Goal: Navigation & Orientation: Find specific page/section

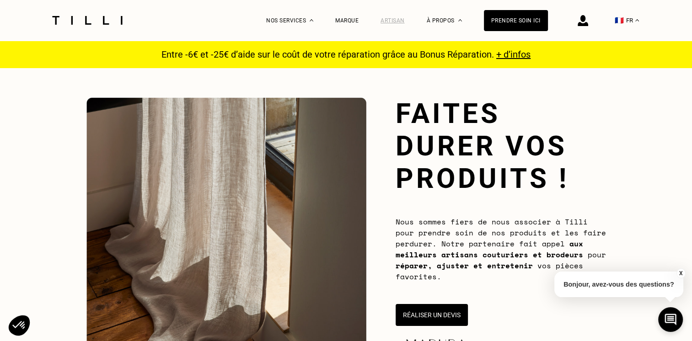
click at [398, 21] on div "Artisan" at bounding box center [392, 20] width 24 height 6
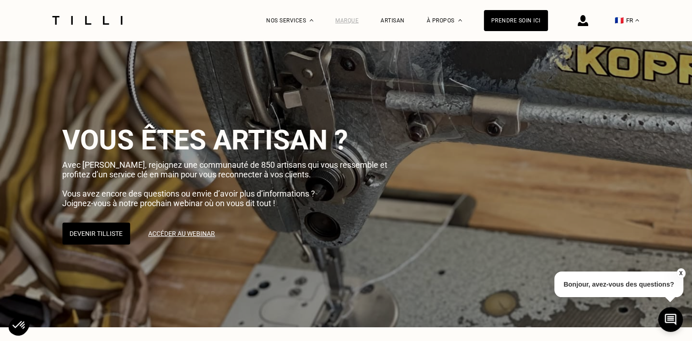
click at [353, 19] on div "Marque" at bounding box center [346, 20] width 23 height 6
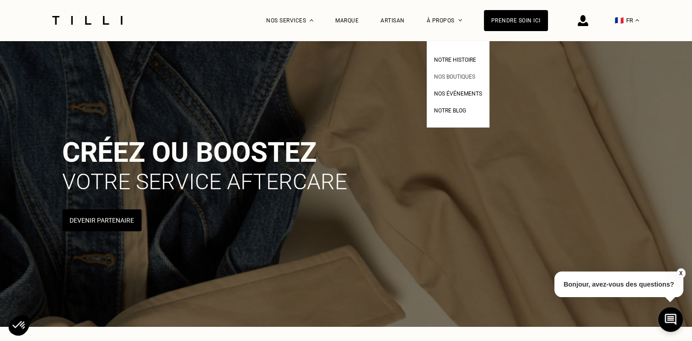
click at [460, 75] on span "Nos boutiques" at bounding box center [454, 77] width 41 height 6
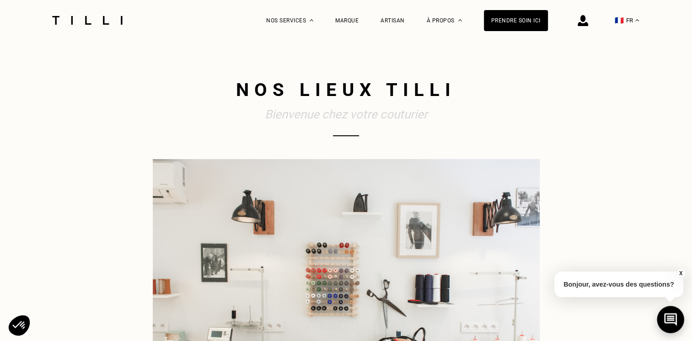
click at [670, 319] on icon at bounding box center [670, 319] width 13 height 13
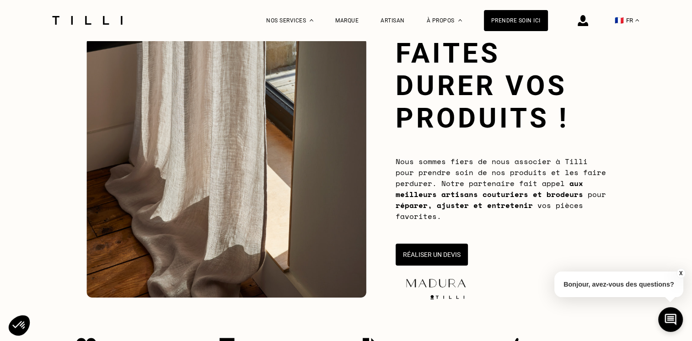
scroll to position [46, 0]
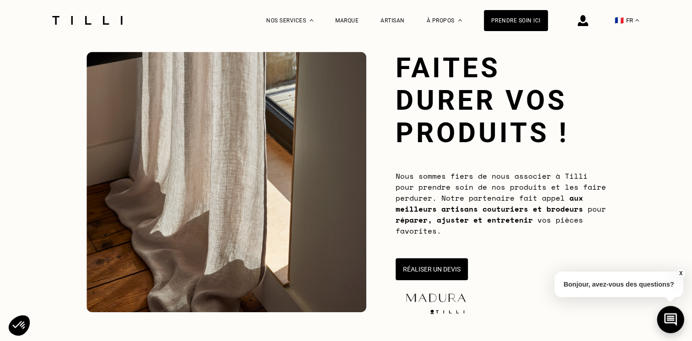
click at [669, 319] on icon at bounding box center [670, 320] width 15 height 24
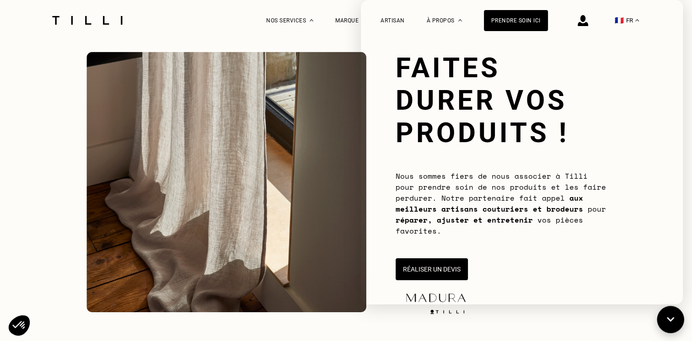
click at [670, 317] on icon at bounding box center [670, 320] width 15 height 24
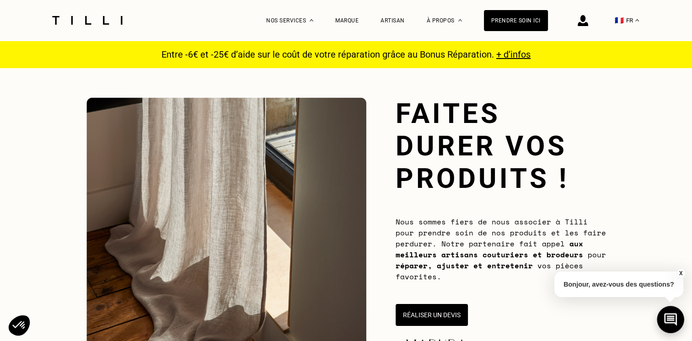
click at [667, 317] on icon at bounding box center [670, 319] width 13 height 13
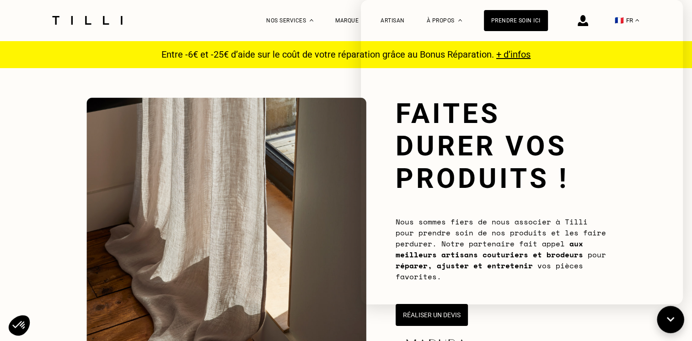
click at [667, 319] on icon at bounding box center [670, 319] width 8 height 5
